Goal: Find specific page/section: Find specific page/section

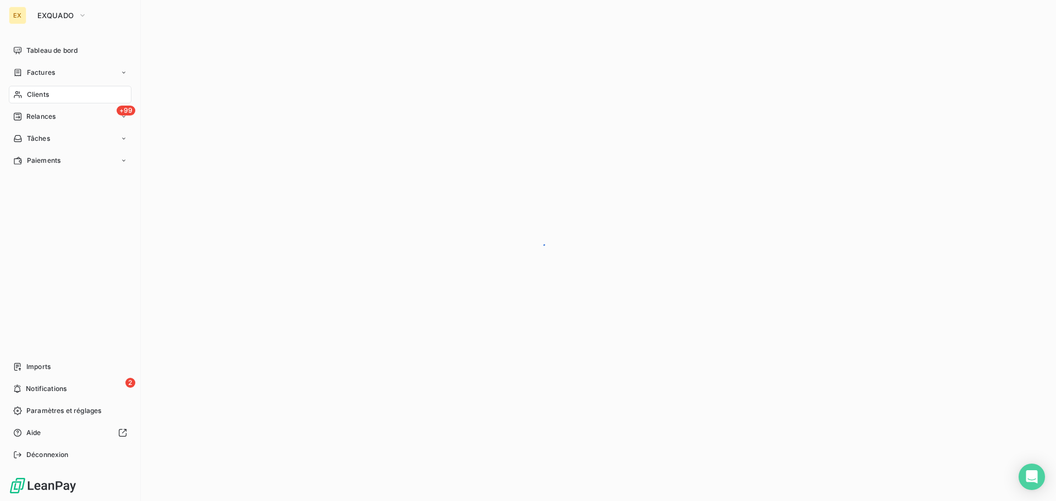
click at [28, 10] on div "EX EXQUADO" at bounding box center [70, 16] width 123 height 18
click at [54, 12] on span "EXQUADO" at bounding box center [55, 15] width 36 height 9
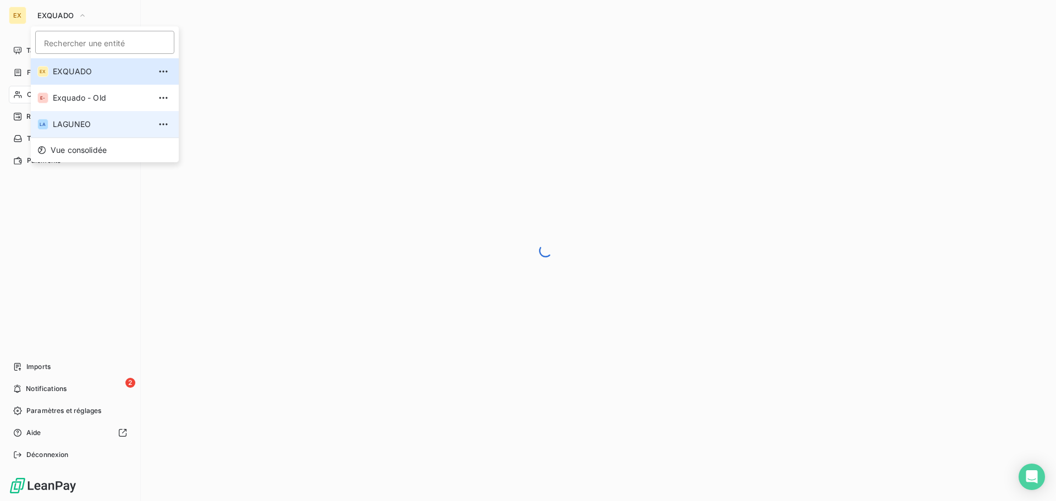
click at [62, 127] on span "LAGUNEO" at bounding box center [101, 124] width 97 height 11
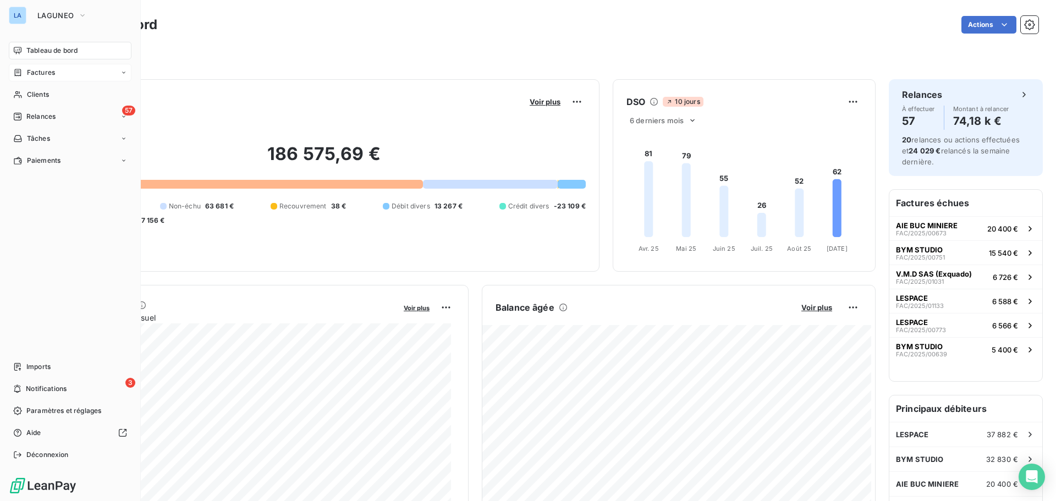
drag, startPoint x: 53, startPoint y: 70, endPoint x: 91, endPoint y: 73, distance: 37.5
click at [59, 70] on div "Factures" at bounding box center [70, 73] width 123 height 18
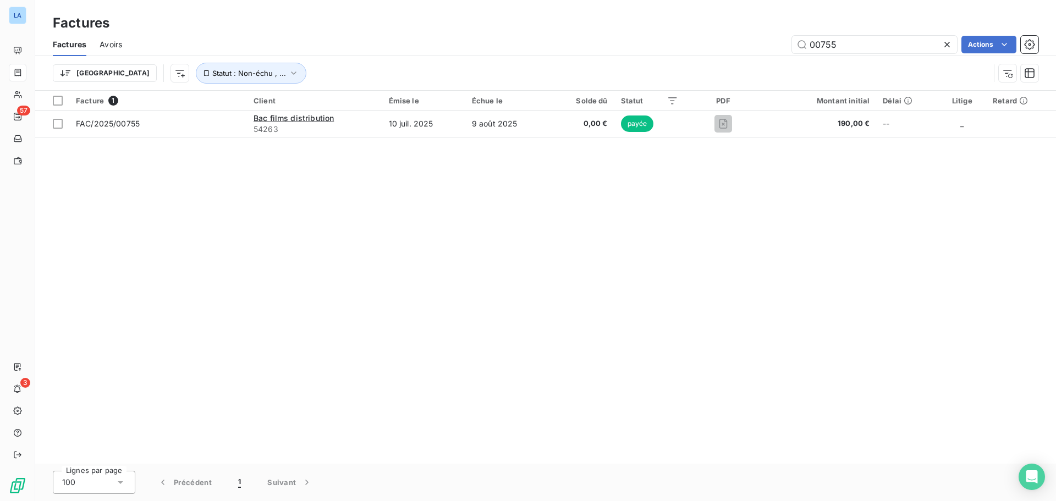
drag, startPoint x: 880, startPoint y: 49, endPoint x: 761, endPoint y: 47, distance: 118.8
click at [761, 47] on div "00755 Actions" at bounding box center [586, 45] width 903 height 18
type input "00922"
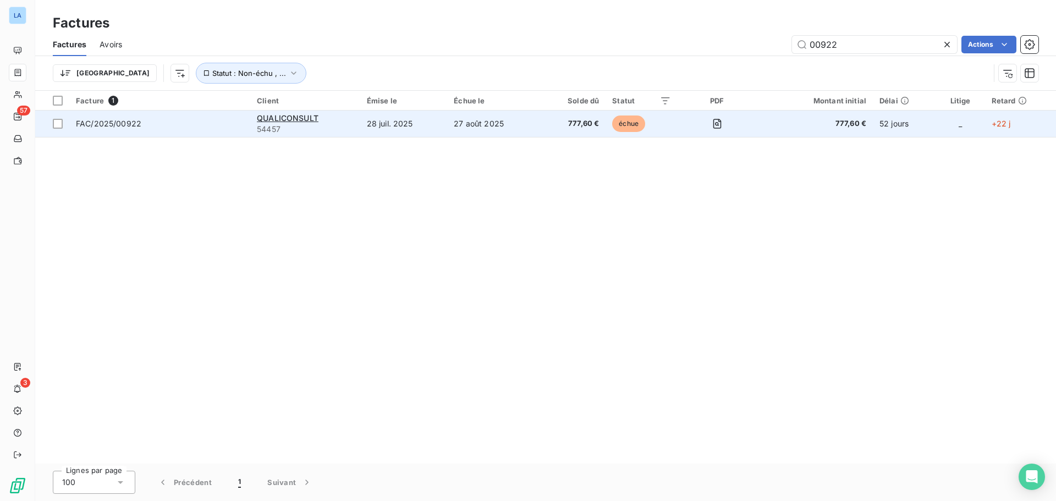
click at [181, 118] on span "FAC/2025/00922" at bounding box center [160, 123] width 168 height 11
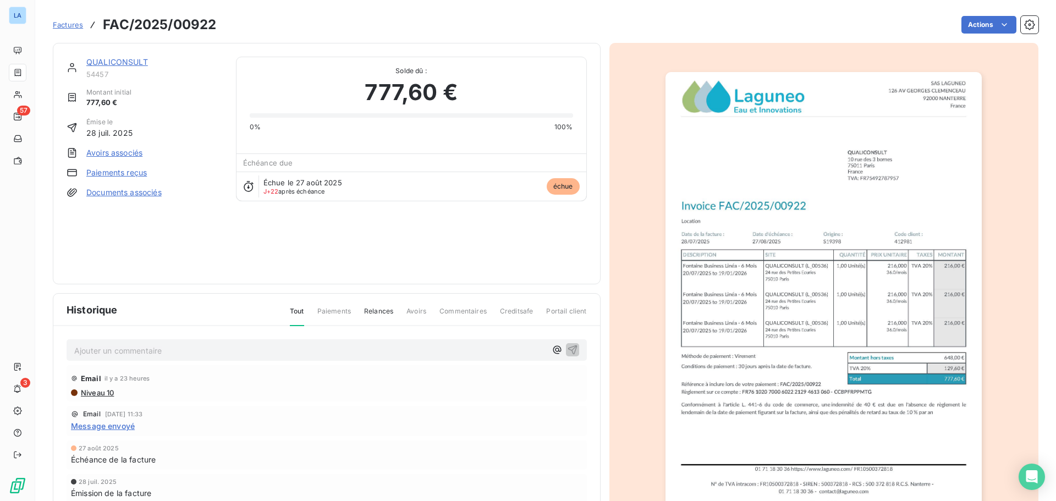
click at [128, 59] on link "QUALICONSULT" at bounding box center [117, 61] width 62 height 9
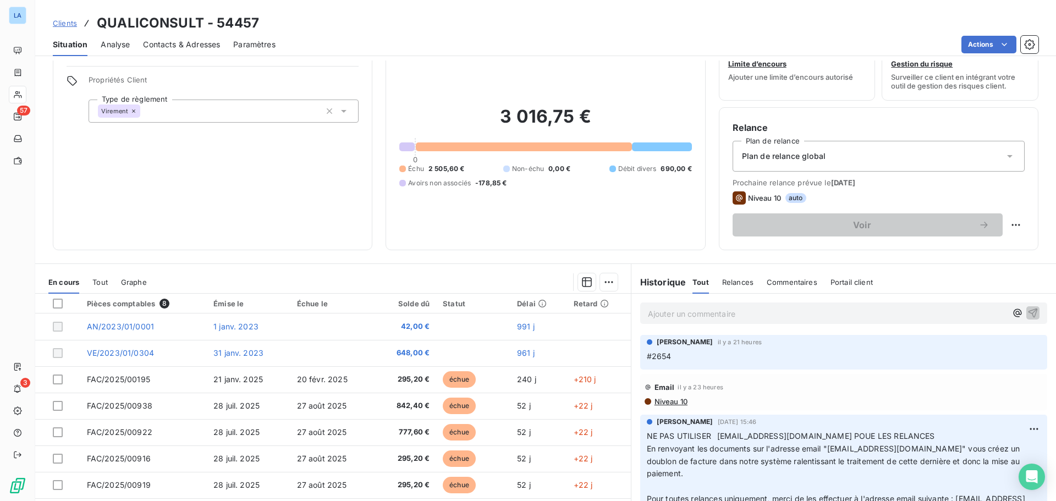
scroll to position [55, 0]
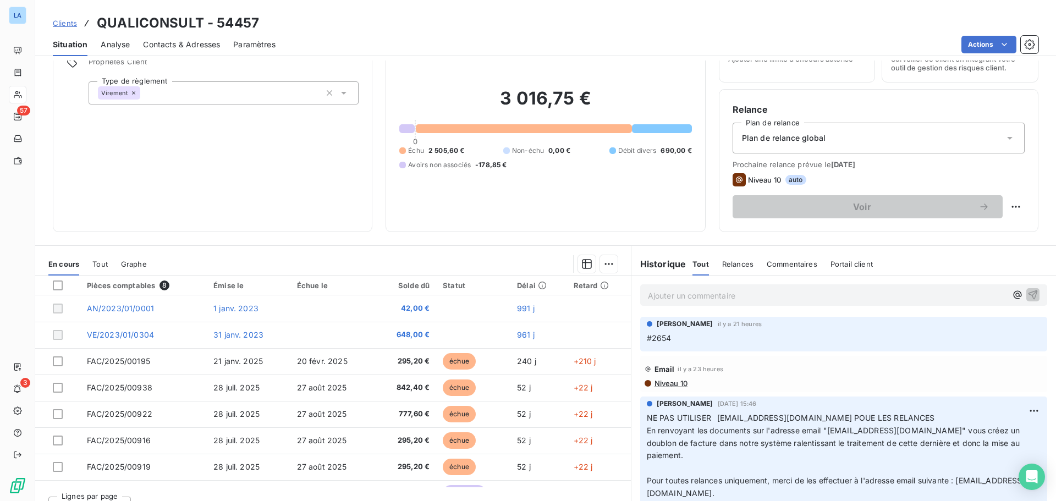
click at [692, 297] on p "Ajouter un commentaire ﻿" at bounding box center [827, 296] width 359 height 14
click at [776, 291] on p "retour du ticket 2654" at bounding box center [827, 295] width 359 height 13
click at [657, 301] on p "retour du ticket 2654 [URL][DOMAIN_NAME]" at bounding box center [827, 295] width 359 height 13
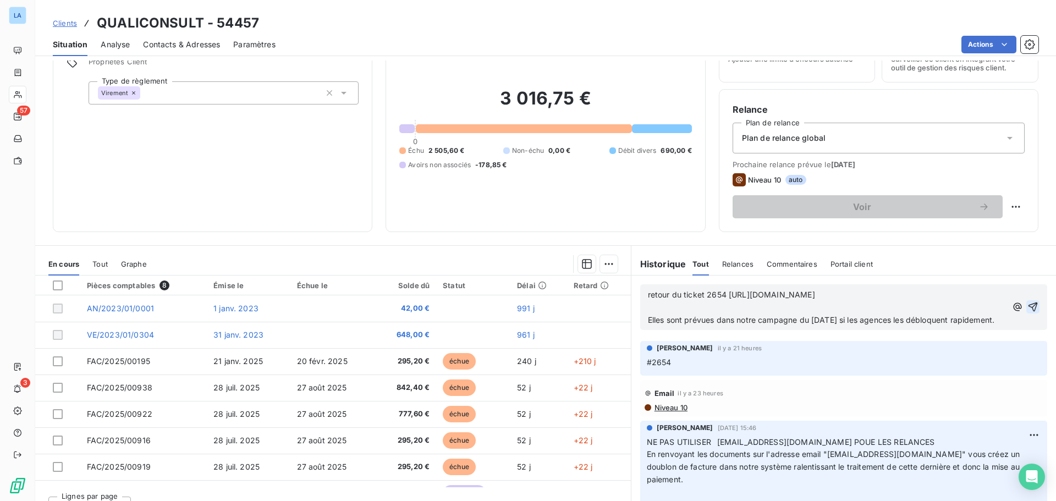
click at [1029, 312] on icon "button" at bounding box center [1033, 307] width 9 height 9
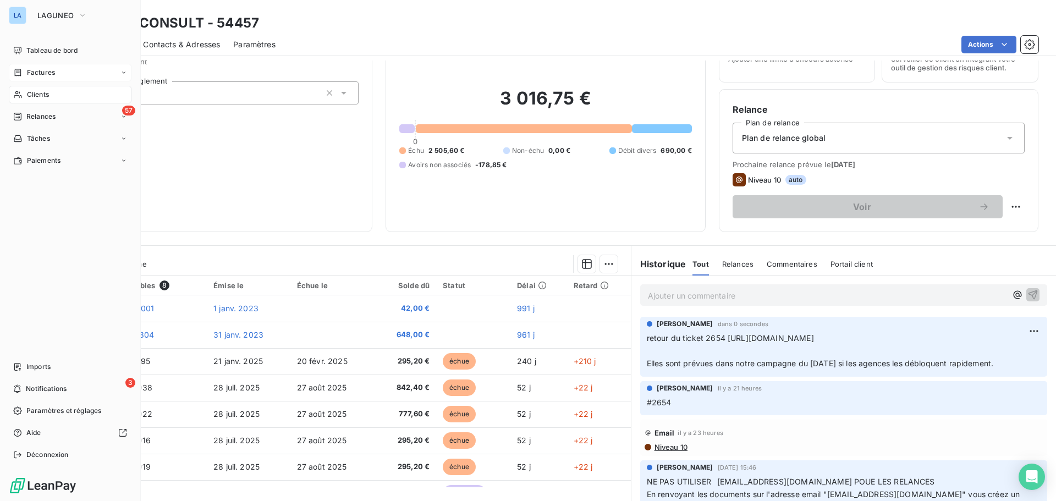
click at [30, 72] on span "Factures" at bounding box center [41, 73] width 28 height 10
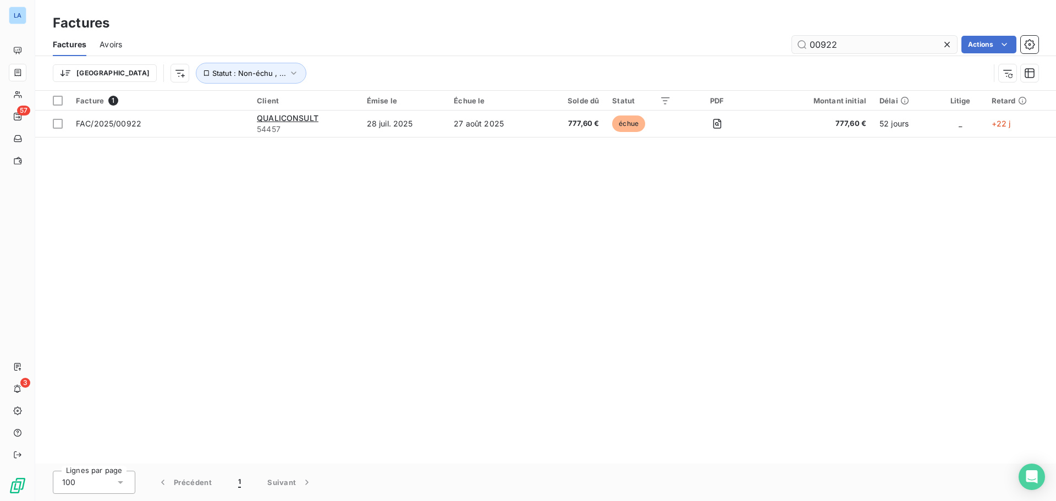
drag, startPoint x: 888, startPoint y: 44, endPoint x: 795, endPoint y: 43, distance: 93.0
click at [795, 43] on input "00922" at bounding box center [874, 45] width 165 height 18
type input "00765"
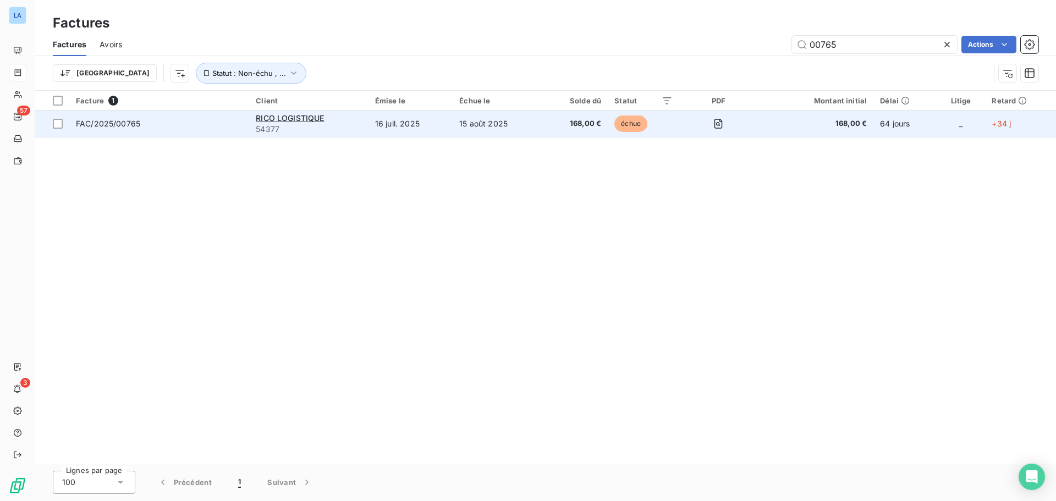
click at [190, 119] on span "FAC/2025/00765" at bounding box center [159, 123] width 167 height 11
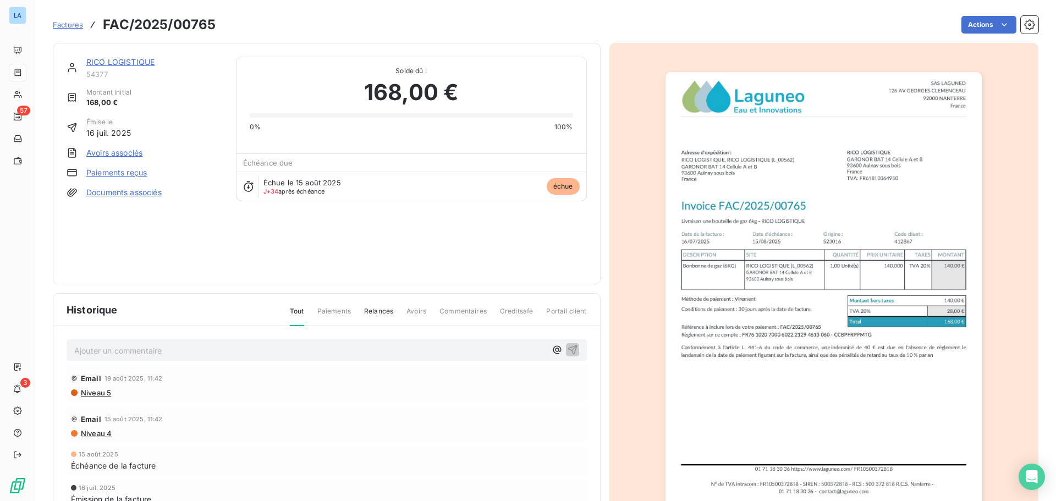
click at [449, 309] on span "Commentaires" at bounding box center [463, 315] width 47 height 19
click at [451, 309] on span "Commentaires" at bounding box center [463, 315] width 47 height 19
click at [249, 353] on p "Ajouter un commentaire ﻿" at bounding box center [310, 351] width 472 height 14
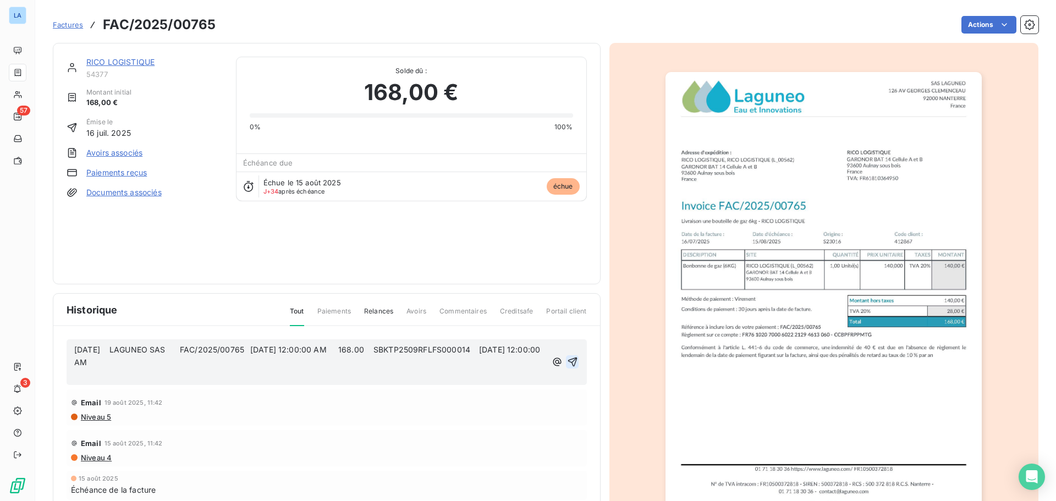
click at [567, 359] on icon "button" at bounding box center [572, 361] width 11 height 11
